Goal: Task Accomplishment & Management: Use online tool/utility

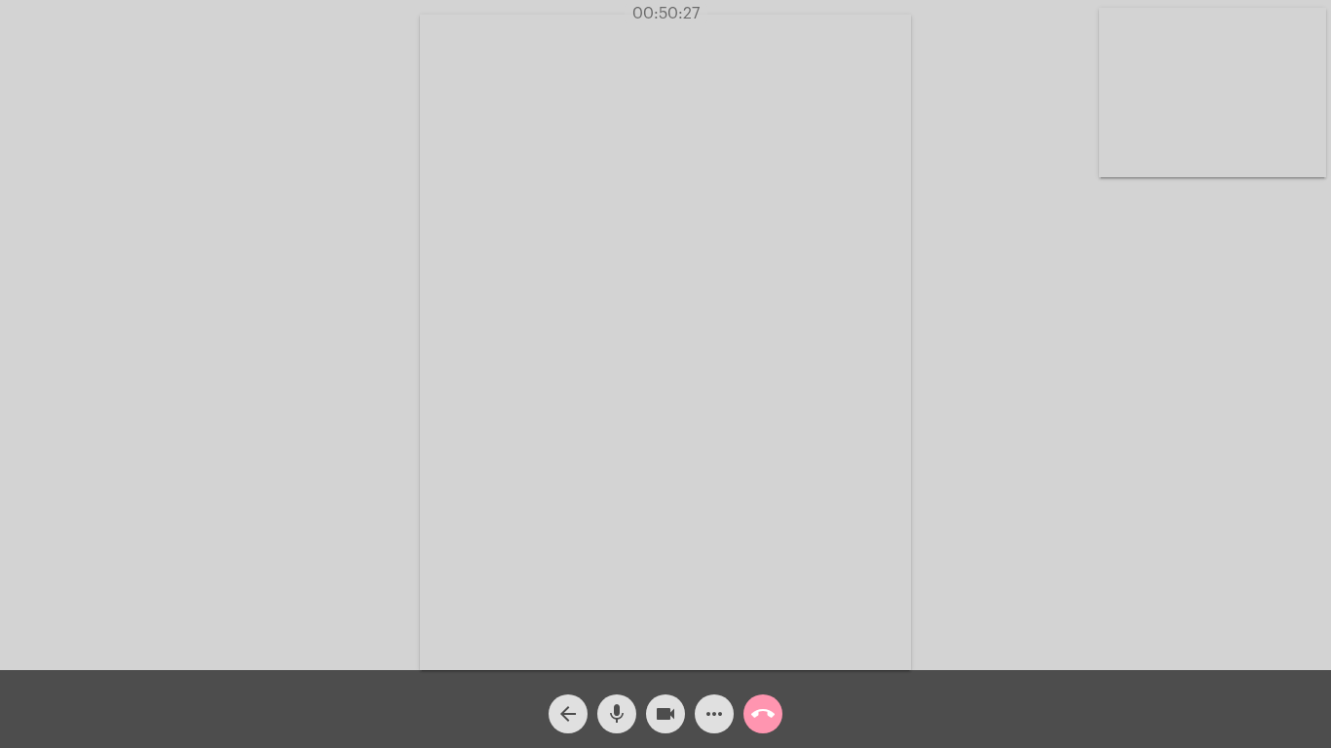
click at [712, 703] on mat-icon "more_horiz" at bounding box center [714, 714] width 23 height 23
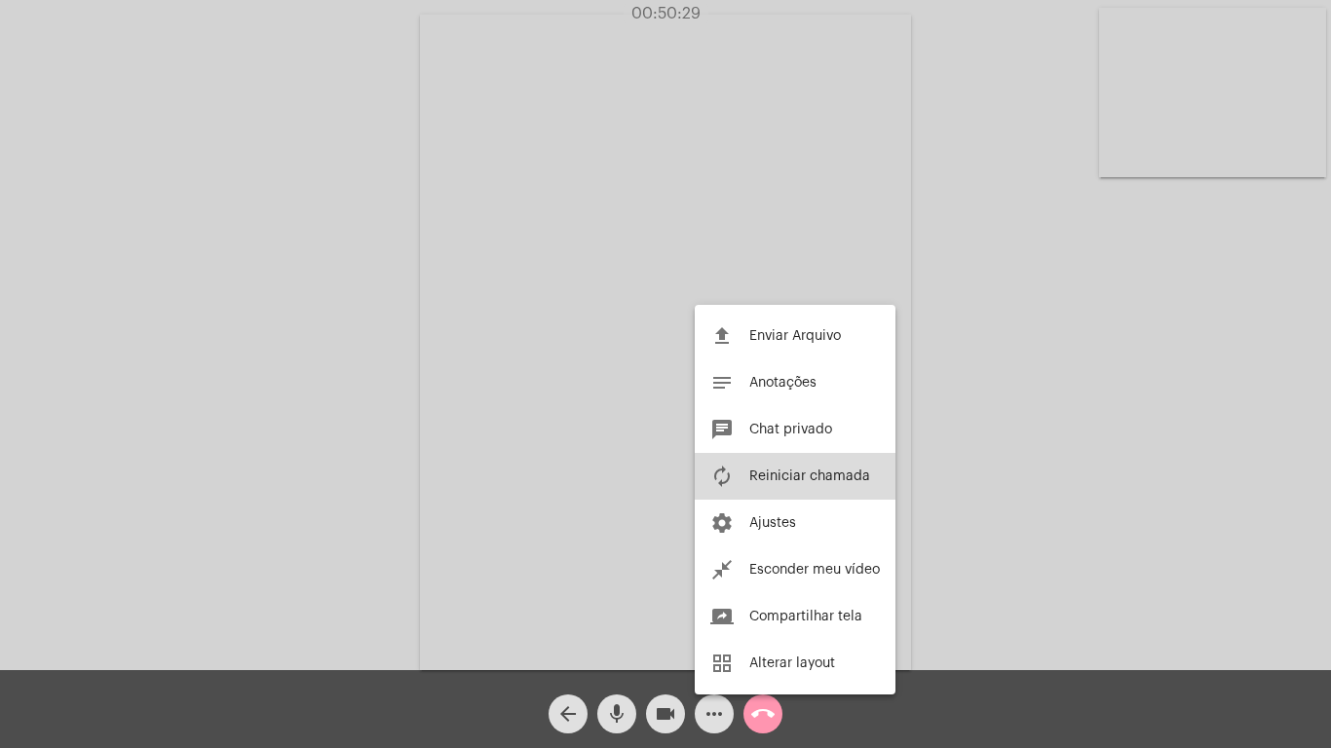
click at [797, 473] on span "Reiniciar chamada" at bounding box center [809, 477] width 121 height 14
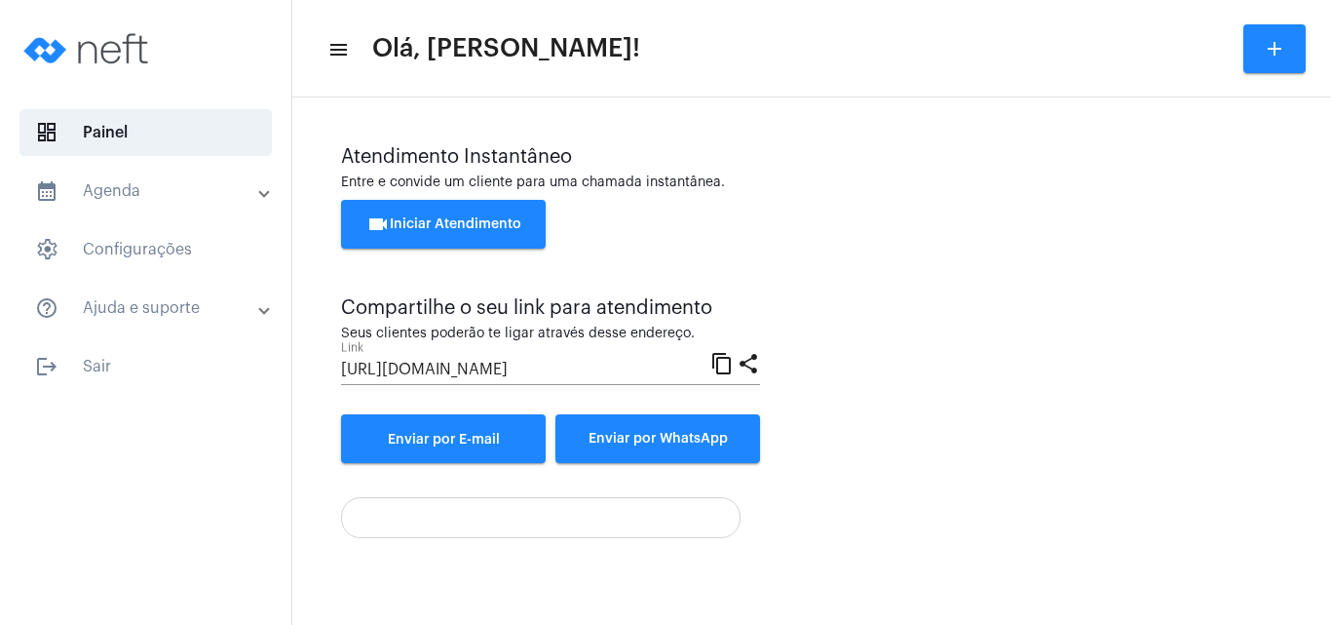
drag, startPoint x: 775, startPoint y: 338, endPoint x: 672, endPoint y: 401, distance: 120.3
click at [672, 401] on div "Atendimento Instantâneo Entre e convide um cliente para uma chamada instantânea…" at bounding box center [811, 304] width 941 height 317
click at [887, 423] on div "Atendimento Instantâneo Entre e convide um cliente para uma chamada instantânea…" at bounding box center [811, 304] width 941 height 317
